Goal: Task Accomplishment & Management: Use online tool/utility

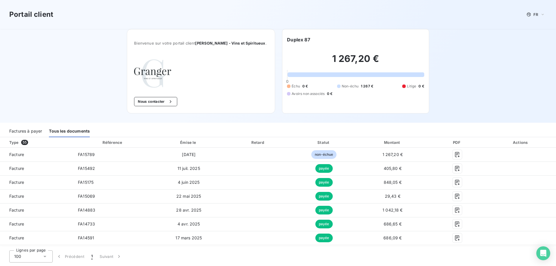
scroll to position [111, 0]
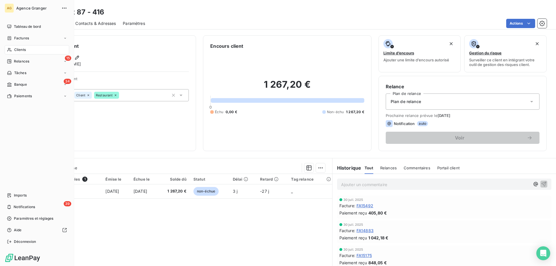
click at [12, 54] on div "Clients" at bounding box center [37, 49] width 65 height 9
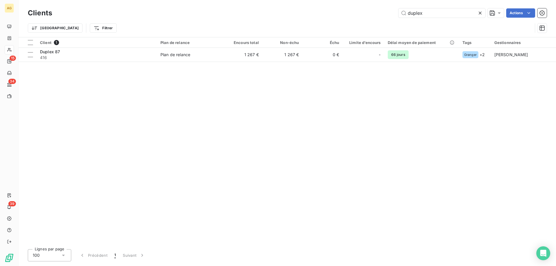
drag, startPoint x: 440, startPoint y: 15, endPoint x: 134, endPoint y: 15, distance: 305.5
click at [182, 15] on div "duplex Actions" at bounding box center [303, 12] width 488 height 9
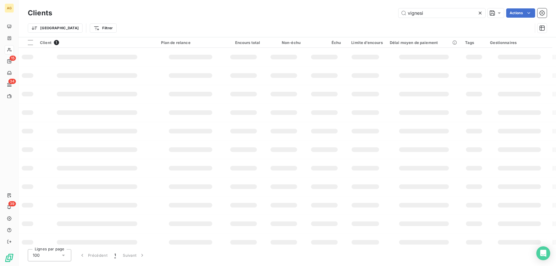
type input "vignesi"
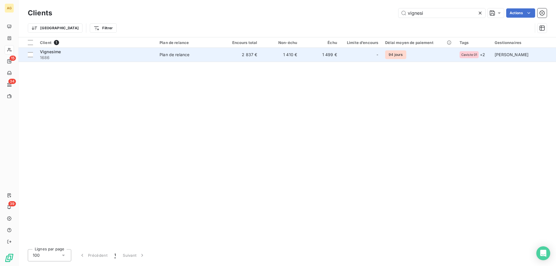
click at [127, 58] on span "1686" at bounding box center [96, 58] width 113 height 6
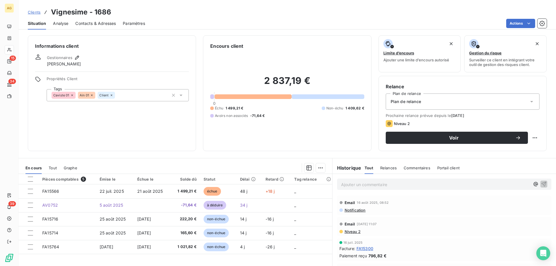
scroll to position [37, 0]
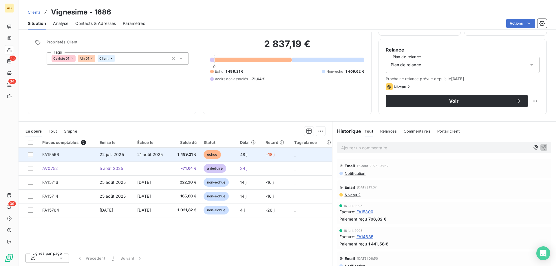
click at [148, 155] on span "21 août 2025" at bounding box center [150, 154] width 26 height 5
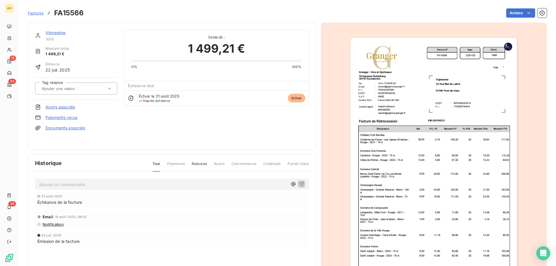
click at [61, 107] on link "Avoirs associés" at bounding box center [60, 107] width 30 height 6
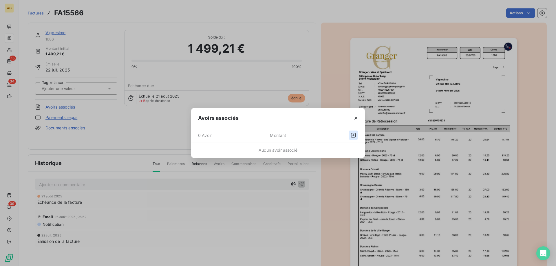
click at [354, 136] on icon "button" at bounding box center [353, 135] width 6 height 6
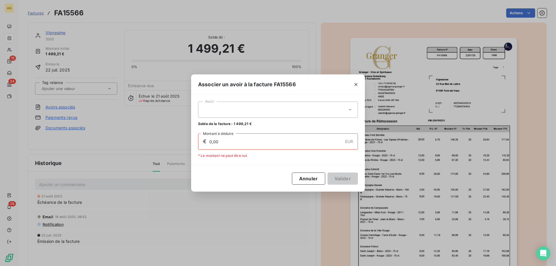
click at [222, 110] on div at bounding box center [278, 110] width 160 height 16
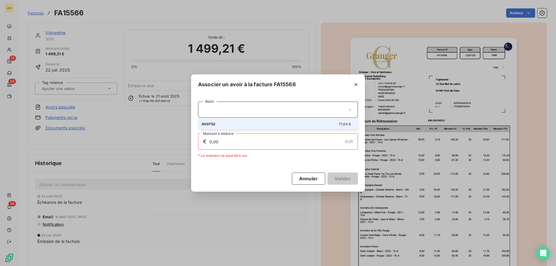
click at [219, 124] on div "AV0752 71,64 €" at bounding box center [278, 124] width 153 height 6
type input "71,64"
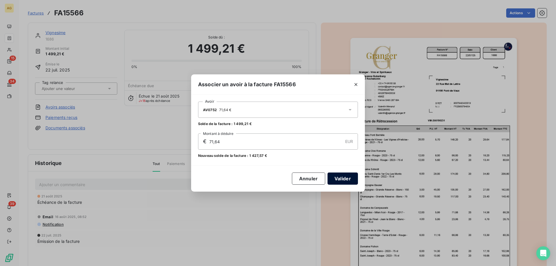
click at [345, 183] on button "Valider" at bounding box center [342, 179] width 30 height 12
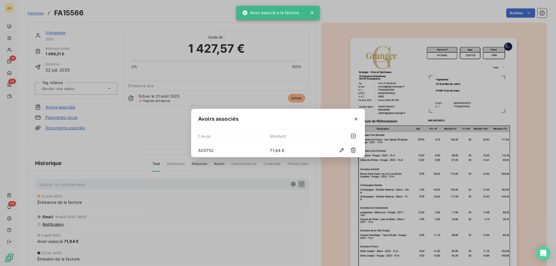
drag, startPoint x: 226, startPoint y: 134, endPoint x: 219, endPoint y: 126, distance: 10.7
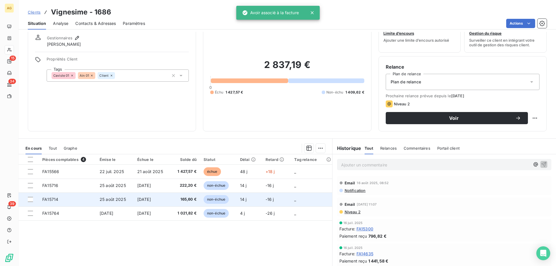
scroll to position [29, 0]
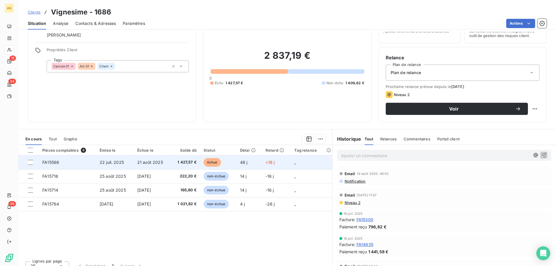
click at [88, 166] on td "FA15566" at bounding box center [67, 162] width 57 height 14
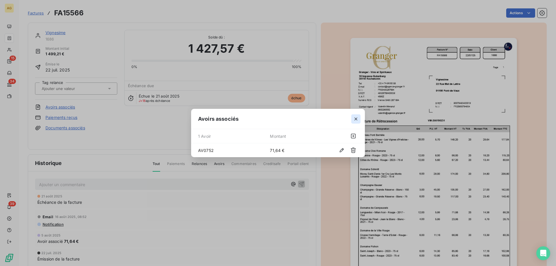
click at [354, 117] on icon "button" at bounding box center [356, 119] width 6 height 6
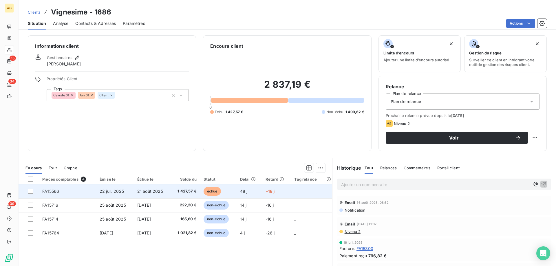
click at [78, 188] on td "FA15566" at bounding box center [67, 191] width 57 height 14
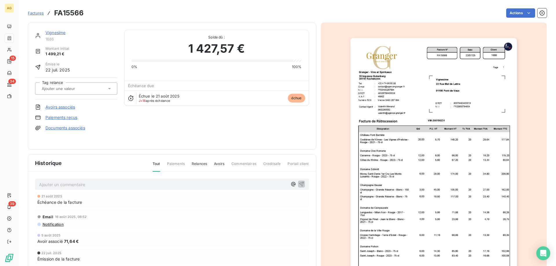
click at [62, 118] on link "Paiements reçus" at bounding box center [61, 118] width 32 height 6
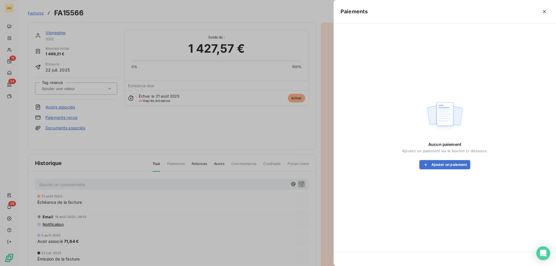
click at [455, 160] on div "Aucun paiement Ajoutez un paiement via le bouton ci-dessous. Ajouter un paiement" at bounding box center [445, 156] width 86 height 28
click at [456, 162] on button "Ajouter un paiement" at bounding box center [444, 164] width 51 height 9
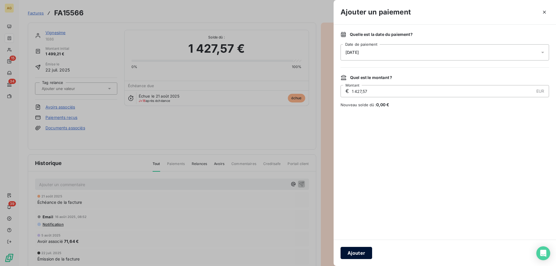
click at [357, 254] on button "Ajouter" at bounding box center [356, 253] width 32 height 12
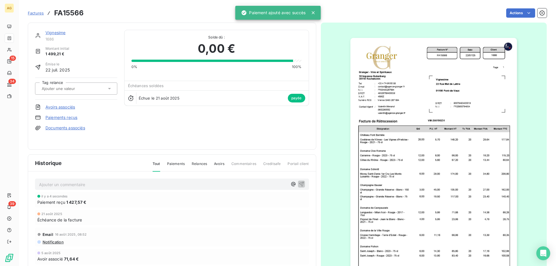
drag, startPoint x: 63, startPoint y: 135, endPoint x: 71, endPoint y: 125, distance: 12.7
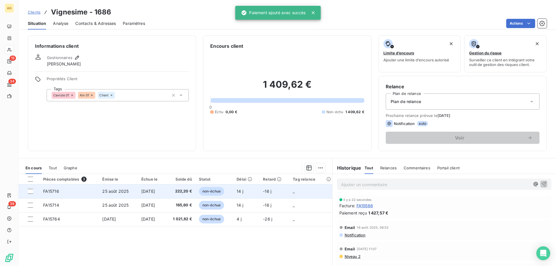
click at [102, 198] on td "25 août 2025" at bounding box center [118, 191] width 39 height 14
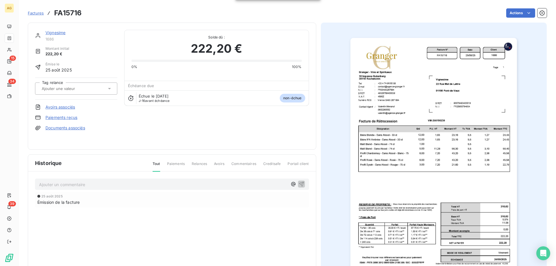
click at [58, 120] on link "Paiements reçus" at bounding box center [61, 118] width 32 height 6
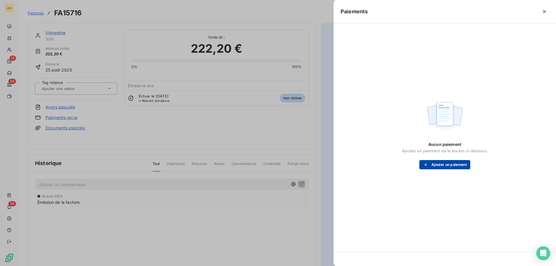
click at [456, 165] on button "Ajouter un paiement" at bounding box center [444, 164] width 51 height 9
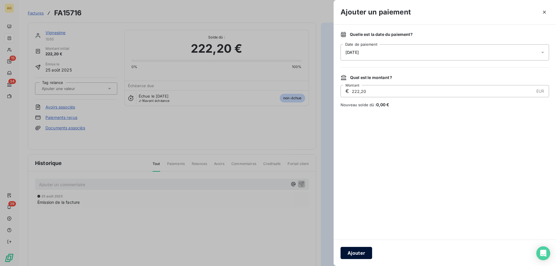
click at [364, 254] on button "Ajouter" at bounding box center [356, 253] width 32 height 12
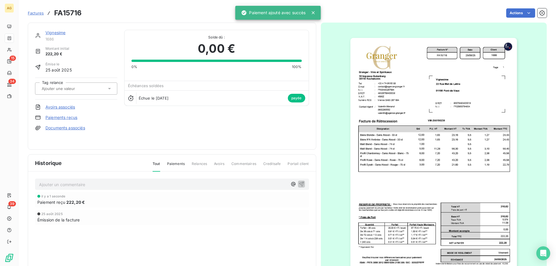
click at [177, 191] on div "Ajouter un commentaire ﻿ il y a 1 seconde Paiement reçu 222,20 € 25 août 2025 É…" at bounding box center [172, 210] width 288 height 77
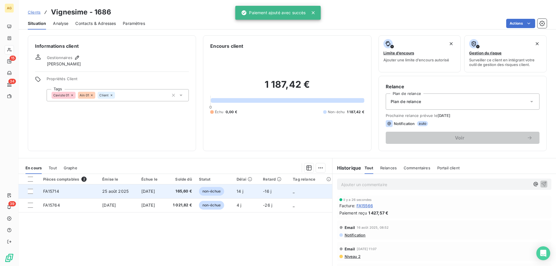
click at [91, 194] on td "FA15714" at bounding box center [69, 191] width 59 height 14
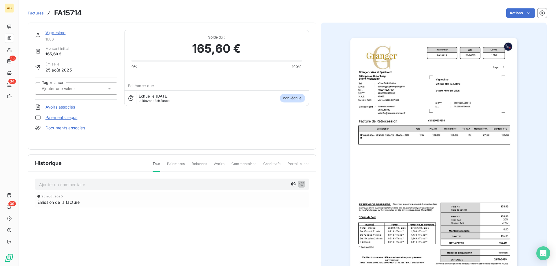
click at [54, 117] on link "Paiements reçus" at bounding box center [61, 118] width 32 height 6
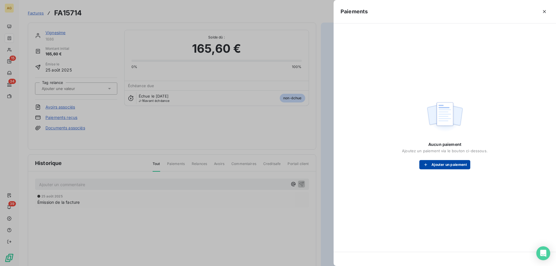
click at [448, 163] on button "Ajouter un paiement" at bounding box center [444, 164] width 51 height 9
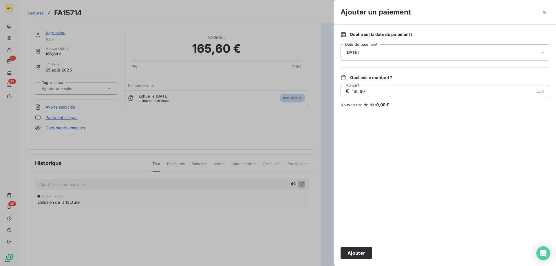
click at [365, 260] on div "Ajouter" at bounding box center [445, 253] width 222 height 26
click at [357, 255] on button "Ajouter" at bounding box center [356, 253] width 32 height 12
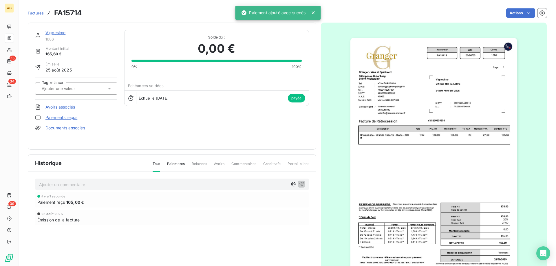
drag, startPoint x: 197, startPoint y: 214, endPoint x: 176, endPoint y: 205, distance: 23.2
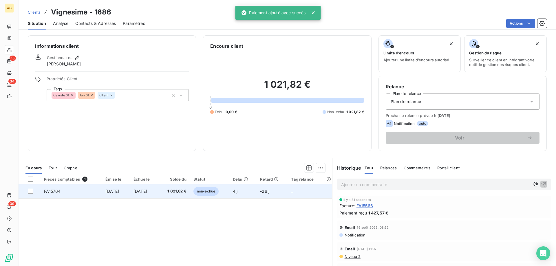
click at [79, 194] on td "FA15764" at bounding box center [72, 191] width 62 height 14
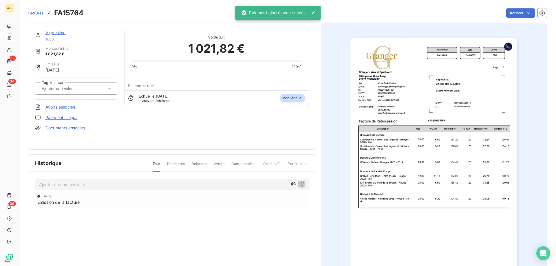
click at [52, 115] on link "Paiements reçus" at bounding box center [61, 118] width 32 height 6
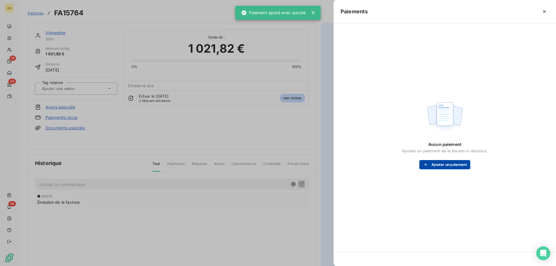
click at [433, 165] on button "Ajouter un paiement" at bounding box center [444, 164] width 51 height 9
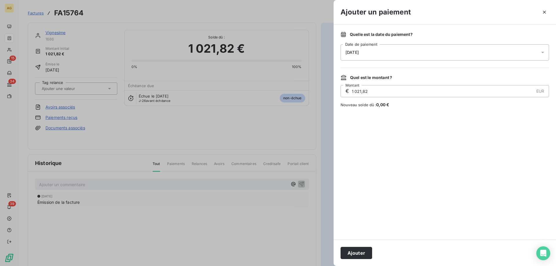
drag, startPoint x: 376, startPoint y: 91, endPoint x: 245, endPoint y: 89, distance: 130.6
click at [256, 266] on div "Ajouter un paiement Quelle est la date du paiement ? 08/09/2025 Date de paiemen…" at bounding box center [278, 266] width 556 height 0
type input "850,07"
click at [350, 246] on div "Ajouter" at bounding box center [445, 253] width 222 height 26
click at [355, 251] on button "Ajouter" at bounding box center [356, 253] width 32 height 12
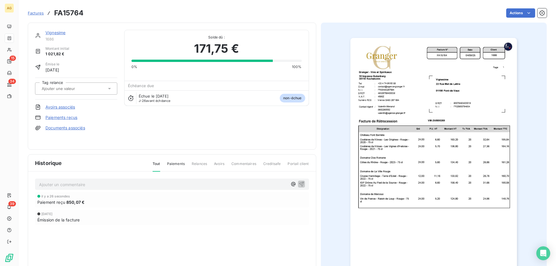
drag, startPoint x: 184, startPoint y: 120, endPoint x: 134, endPoint y: 131, distance: 50.3
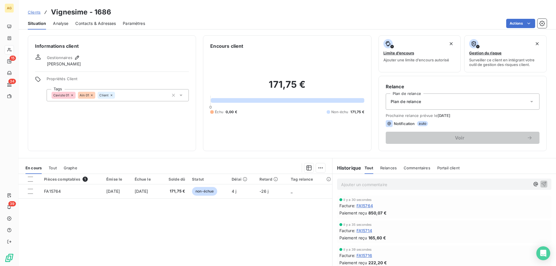
click at [102, 21] on span "Contacts & Adresses" at bounding box center [95, 24] width 41 height 6
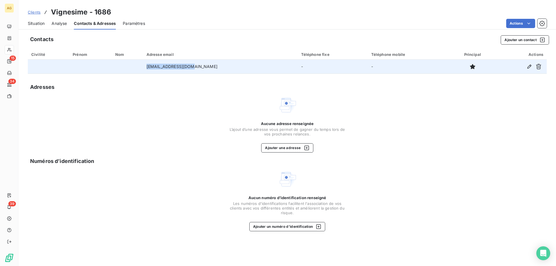
drag, startPoint x: 221, startPoint y: 62, endPoint x: 122, endPoint y: 66, distance: 99.7
click at [122, 66] on tr "vignesime@orange.fr - -" at bounding box center [287, 67] width 519 height 14
copy tr "vignesime@orange.fr"
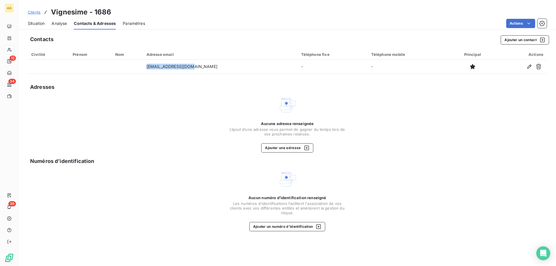
drag, startPoint x: 34, startPoint y: 20, endPoint x: 39, endPoint y: 27, distance: 8.1
click at [34, 20] on div "Situation" at bounding box center [36, 23] width 17 height 12
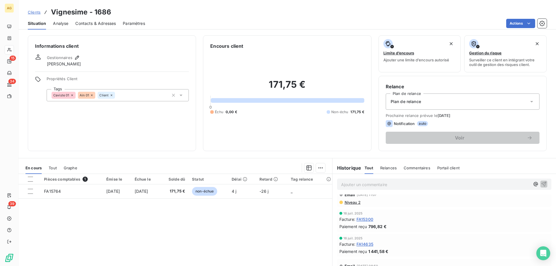
scroll to position [116, 0]
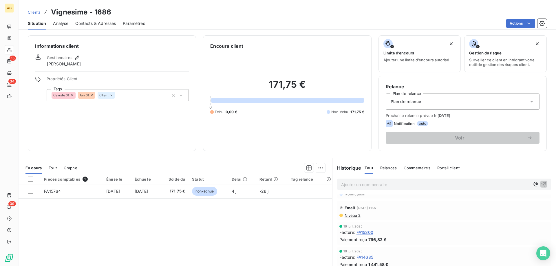
click at [364, 259] on span "FA14635" at bounding box center [364, 257] width 17 height 6
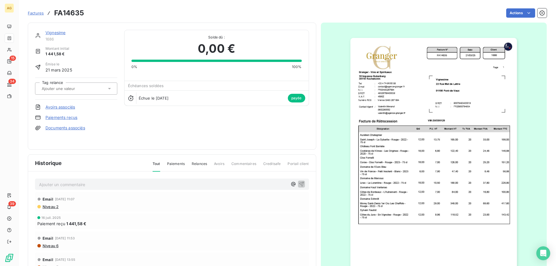
click at [67, 106] on link "Avoirs associés" at bounding box center [60, 107] width 30 height 6
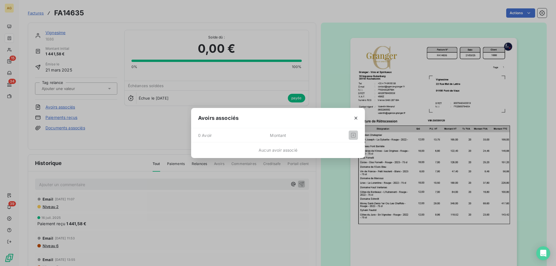
drag, startPoint x: 175, startPoint y: 57, endPoint x: 166, endPoint y: 54, distance: 8.8
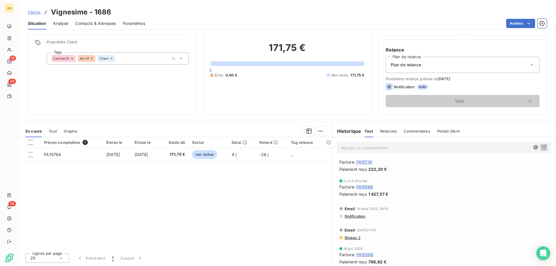
scroll to position [58, 0]
click at [57, 132] on span "Tout" at bounding box center [53, 131] width 8 height 5
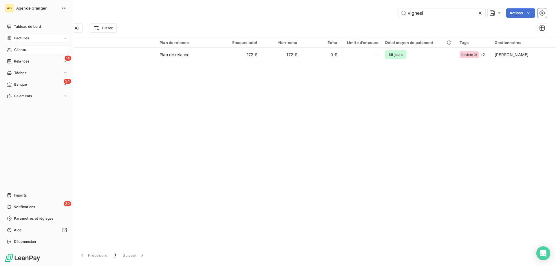
click at [23, 38] on span "Factures" at bounding box center [21, 38] width 15 height 5
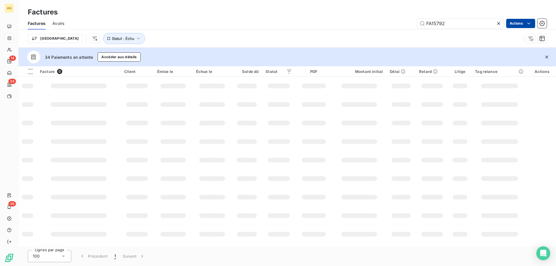
drag, startPoint x: 435, startPoint y: 23, endPoint x: 521, endPoint y: 22, distance: 85.7
click at [515, 23] on div "FA15792 Actions" at bounding box center [308, 23] width 475 height 9
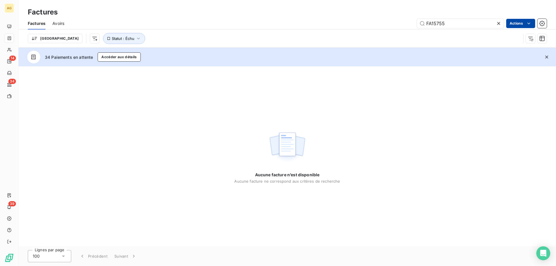
type input "FA15755"
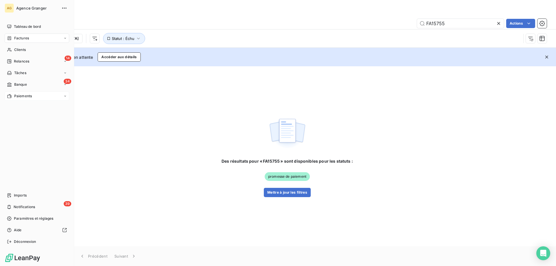
click at [22, 96] on span "Paiements" at bounding box center [23, 96] width 18 height 5
click at [22, 85] on span "Banque" at bounding box center [20, 84] width 13 height 5
click at [38, 85] on div "34 Banque" at bounding box center [37, 84] width 65 height 9
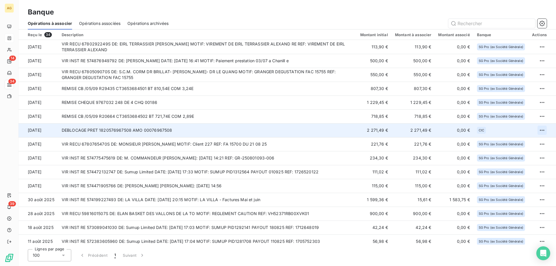
click at [539, 130] on html "AG 14 34 39 Banque Opérations à associer Opérations associées Opérations archiv…" at bounding box center [278, 133] width 556 height 266
click at [525, 142] on div "Archiver l’opération" at bounding box center [519, 142] width 45 height 9
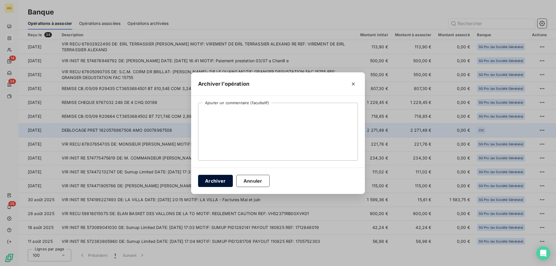
click at [211, 181] on button "Archiver" at bounding box center [215, 181] width 35 height 12
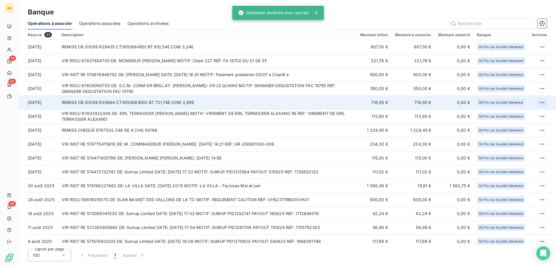
click at [537, 102] on html "AG 14 33 39 Banque Opérations à associer Opérations associées Opérations archiv…" at bounding box center [278, 133] width 556 height 266
click at [534, 117] on div "Archiver l’opération" at bounding box center [519, 115] width 45 height 9
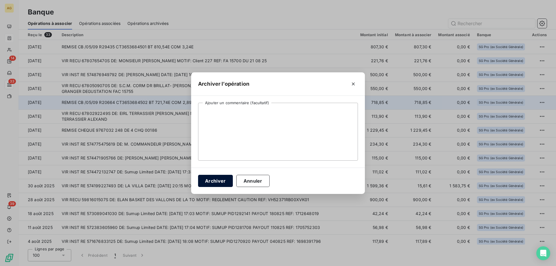
click at [215, 181] on button "Archiver" at bounding box center [215, 181] width 35 height 12
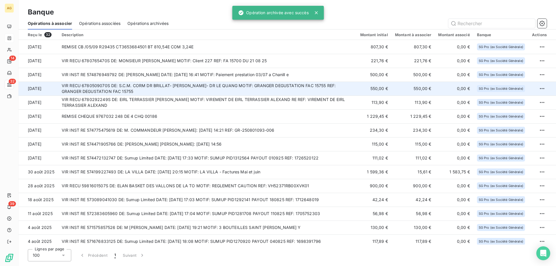
click at [126, 91] on td "VIR RECU 6780509070S DE: S.C.M. CORM DR BRILLAT- DR LEFEVRE- DR LE QUANG MOTIF:…" at bounding box center [207, 89] width 299 height 14
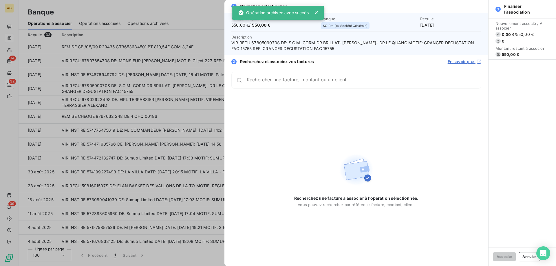
click at [345, 81] on input "Rechercher une facture, montant ou un client" at bounding box center [364, 80] width 234 height 6
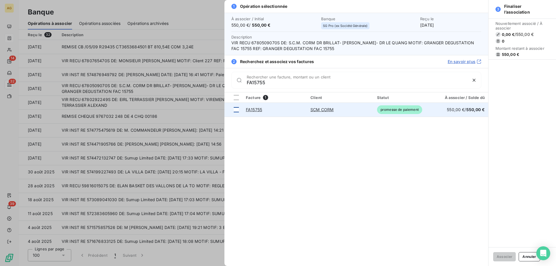
type input "FA15755"
click at [234, 111] on div at bounding box center [236, 109] width 5 height 5
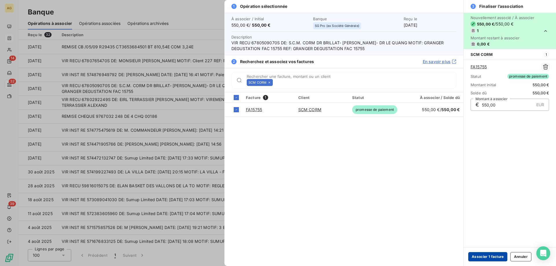
click at [498, 258] on button "Associer 1 facture" at bounding box center [487, 256] width 39 height 9
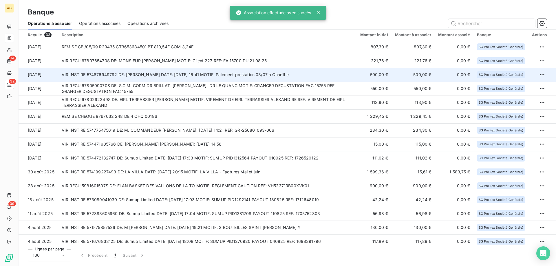
click at [154, 77] on td "VIR INST RE 574876949792 DE: MR SAULNIER ROMAIN DATE: 05/09/2025 16:41 MOTIF: P…" at bounding box center [207, 75] width 299 height 14
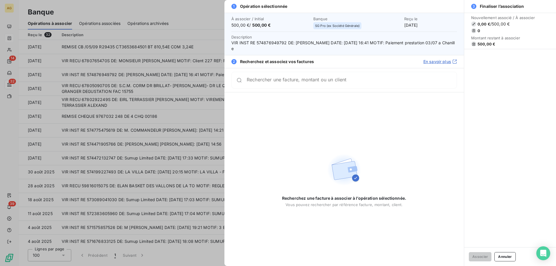
click at [367, 80] on input "Rechercher une facture, montant ou un client" at bounding box center [352, 80] width 210 height 6
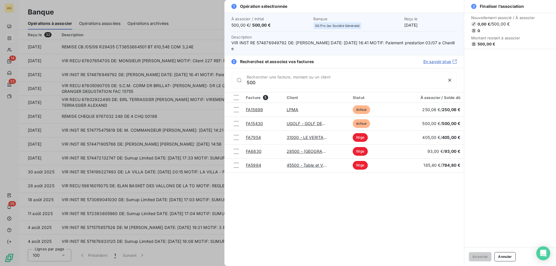
type input "500"
click at [111, 75] on div at bounding box center [278, 133] width 556 height 266
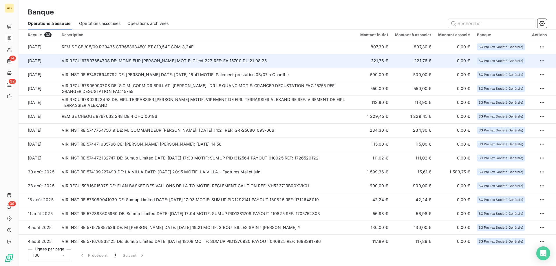
click at [112, 60] on td "VIR RECU 6780765470S DE: MONSIEUR GIPPET ALAIN MOTIF: Client 227 REF: FA 15700 …" at bounding box center [207, 61] width 299 height 14
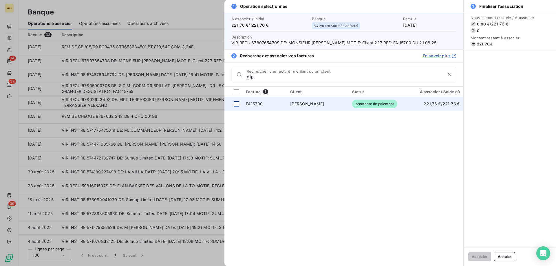
type input "gip"
click at [236, 103] on div at bounding box center [236, 103] width 5 height 5
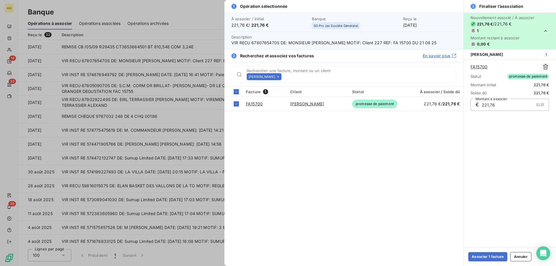
click at [500, 262] on div "Associer 1 facture Annuler" at bounding box center [510, 256] width 92 height 19
click at [499, 258] on button "Associer 1 facture" at bounding box center [487, 256] width 39 height 9
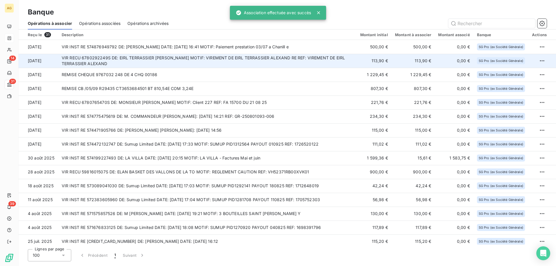
click at [234, 65] on td "VIR RECU 6780292249S DE: EIRL TERRASSIER ALEXANDRE MOTIF: VIREMENT DE EIRL TERR…" at bounding box center [207, 61] width 299 height 14
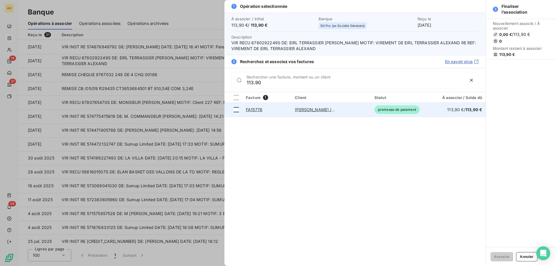
type input "113.90"
click at [237, 109] on div at bounding box center [236, 109] width 5 height 5
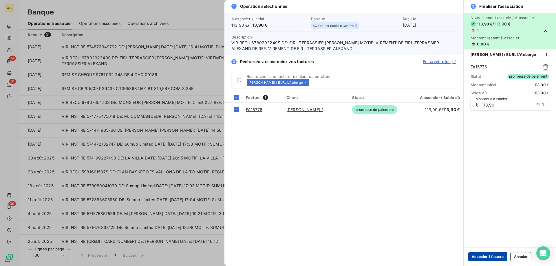
click at [497, 260] on button "Associer 1 facture" at bounding box center [487, 256] width 39 height 9
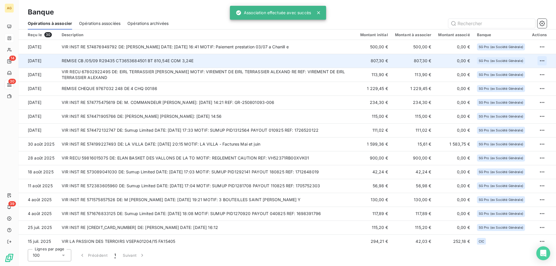
click at [543, 63] on html "AG 14 30 39 Banque Opérations à associer Opérations associées Opérations archiv…" at bounding box center [278, 133] width 556 height 266
click at [538, 72] on div "Archiver l’opération" at bounding box center [519, 73] width 45 height 9
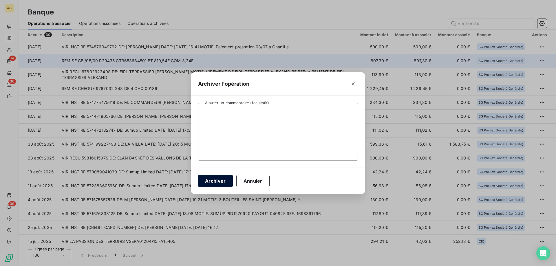
click at [210, 186] on button "Archiver" at bounding box center [215, 181] width 35 height 12
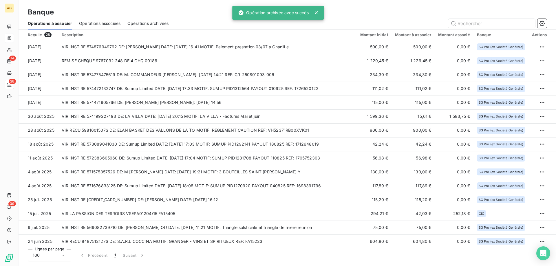
click at [537, 61] on html "AG 14 28 39 Banque Opérations à associer Opérations associées Opérations archiv…" at bounding box center [278, 133] width 556 height 266
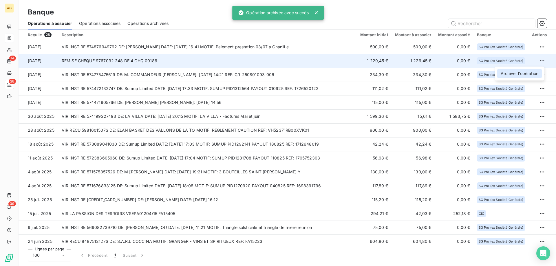
click at [515, 74] on div "Archiver l’opération" at bounding box center [519, 73] width 45 height 9
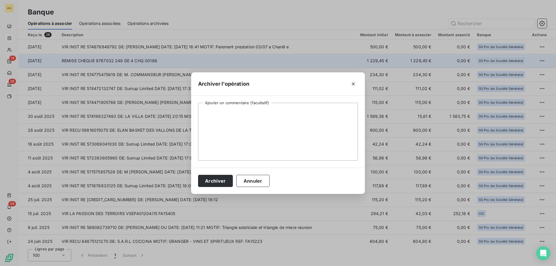
click at [215, 189] on div "Archiver Annuler" at bounding box center [278, 181] width 174 height 26
click at [215, 187] on button "Archiver" at bounding box center [215, 181] width 35 height 12
